Goal: Information Seeking & Learning: Learn about a topic

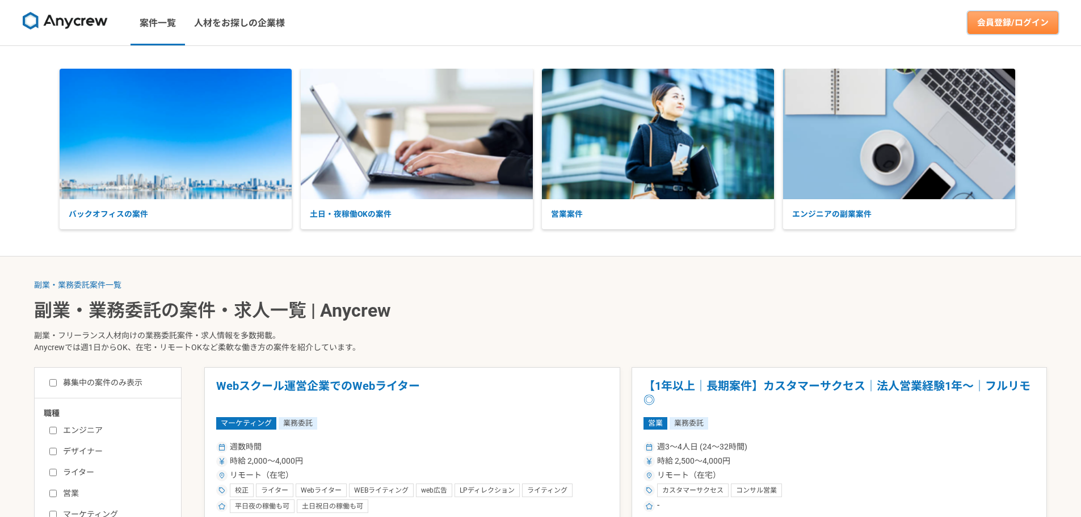
click at [1003, 26] on link "会員登録/ログイン" at bounding box center [1013, 22] width 91 height 23
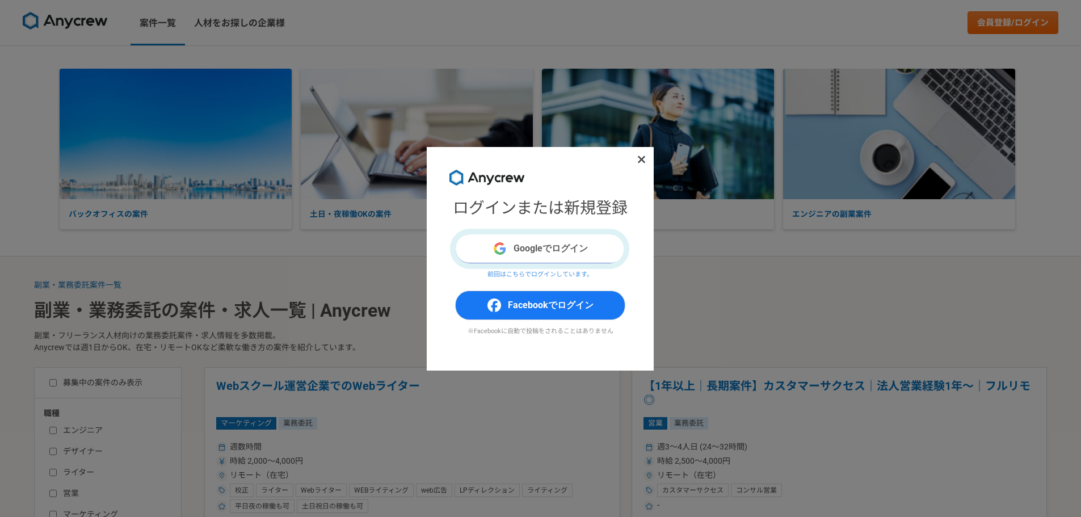
click at [565, 244] on button "Googleでログイン" at bounding box center [540, 249] width 170 height 30
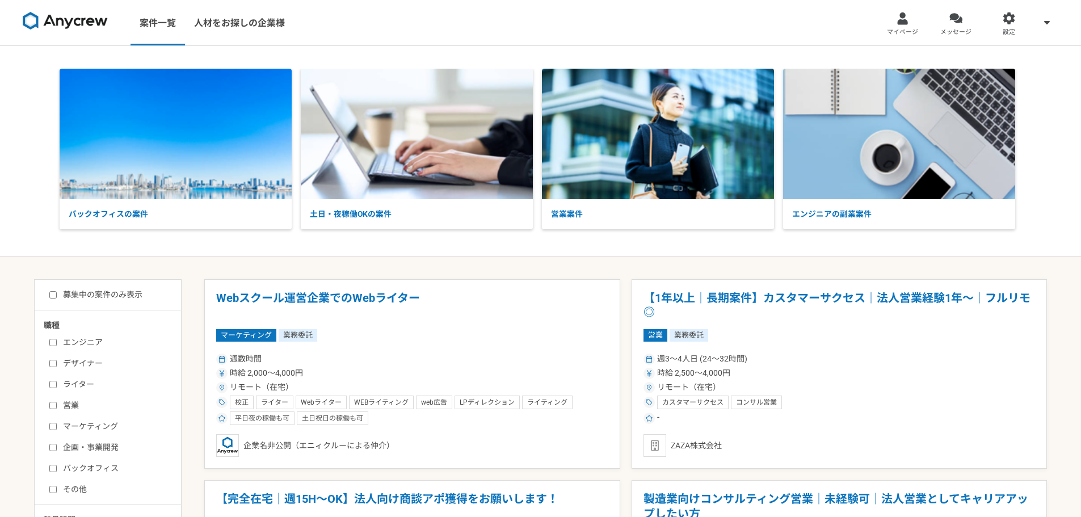
click at [81, 18] on img at bounding box center [65, 21] width 85 height 18
click at [108, 298] on label "募集中の案件のみ表示" at bounding box center [95, 295] width 93 height 12
click at [57, 298] on input "募集中の案件のみ表示" at bounding box center [52, 294] width 7 height 7
checkbox input "true"
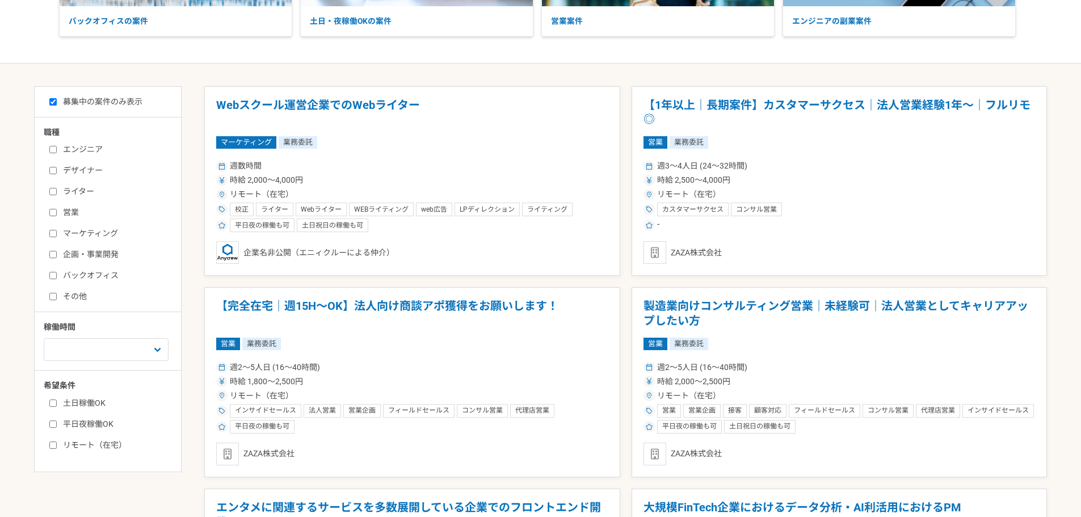
scroll to position [227, 0]
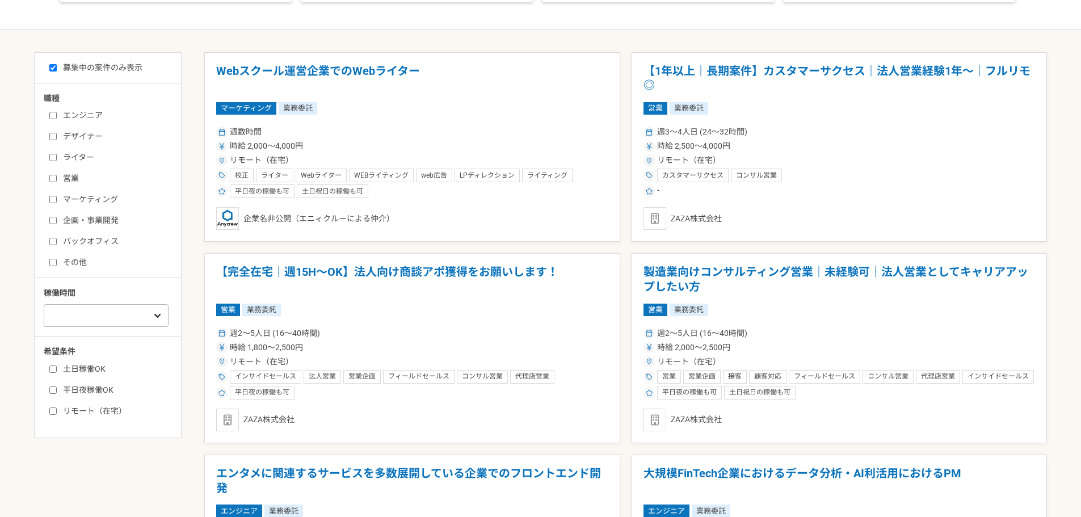
drag, startPoint x: 169, startPoint y: 306, endPoint x: 167, endPoint y: 312, distance: 5.9
click at [167, 310] on div "週1人日（8時間）以下 週2人日（16時間）以下 週3人日（24時間）以下 週4人日（32時間）以下 週5人日（40時間）以下" at bounding box center [112, 314] width 136 height 26
click at [93, 364] on label "土日稼働OK" at bounding box center [114, 369] width 131 height 12
click at [57, 365] on input "土日稼働OK" at bounding box center [52, 368] width 7 height 7
checkbox input "true"
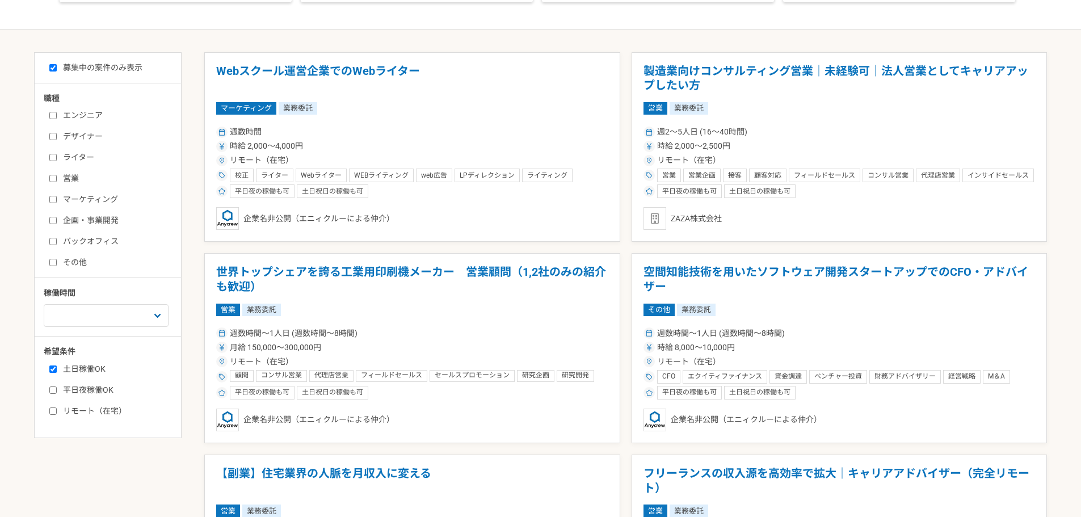
click at [93, 390] on label "平日夜稼働OK" at bounding box center [114, 390] width 131 height 12
click at [57, 390] on input "平日夜稼働OK" at bounding box center [52, 389] width 7 height 7
checkbox input "true"
click at [108, 408] on label "リモート（在宅）" at bounding box center [114, 411] width 131 height 12
click at [57, 408] on input "リモート（在宅）" at bounding box center [52, 410] width 7 height 7
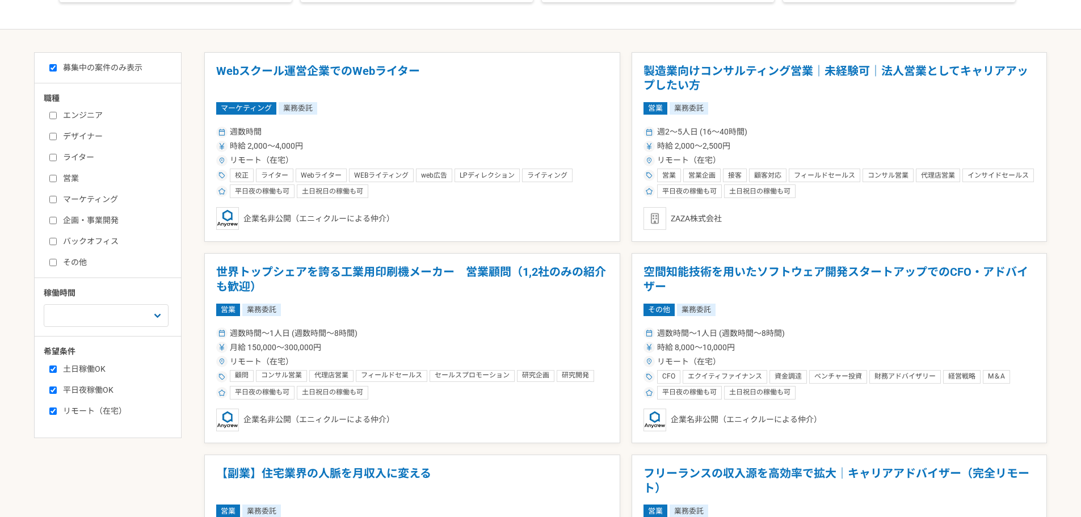
checkbox input "true"
click at [157, 320] on select "週1人日（8時間）以下 週2人日（16時間）以下 週3人日（24時間）以下 週4人日（32時間）以下 週5人日（40時間）以下" at bounding box center [106, 315] width 125 height 23
select select "1"
click at [44, 304] on select "週1人日（8時間）以下 週2人日（16時間）以下 週3人日（24時間）以下 週4人日（32時間）以下 週5人日（40時間）以下" at bounding box center [106, 315] width 125 height 23
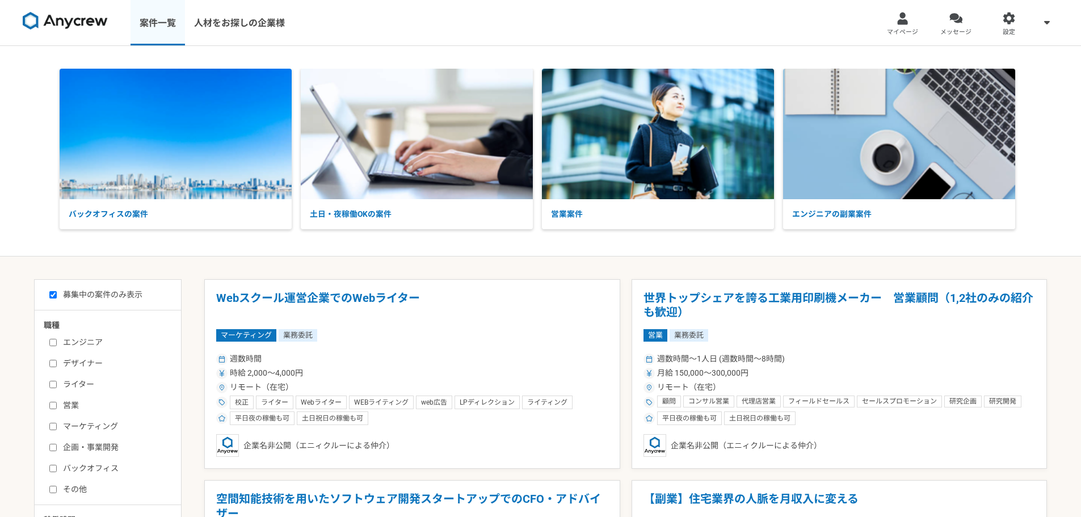
click at [149, 36] on link "案件一覧" at bounding box center [158, 22] width 54 height 45
checkbox input "false"
